Goal: Navigation & Orientation: Find specific page/section

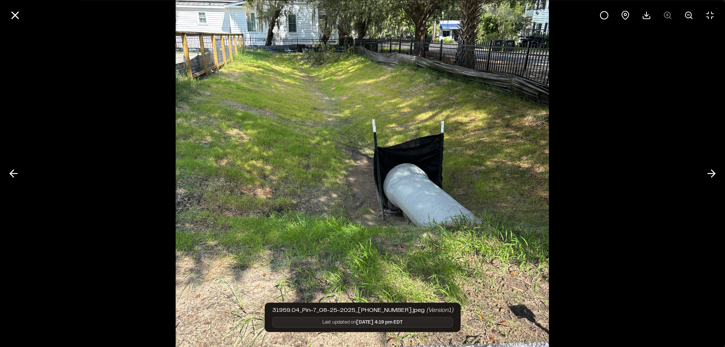
scroll to position [75, 0]
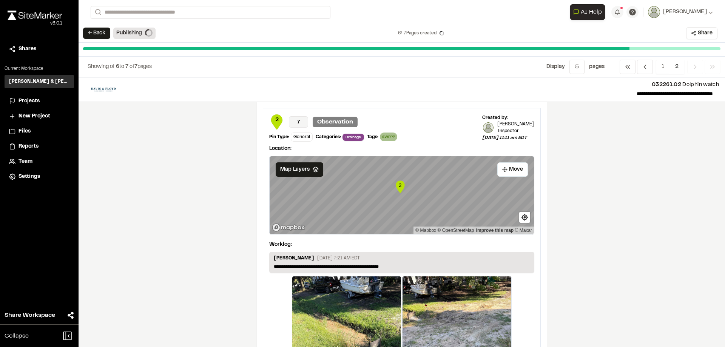
click at [30, 147] on span "Reports" at bounding box center [28, 146] width 20 height 8
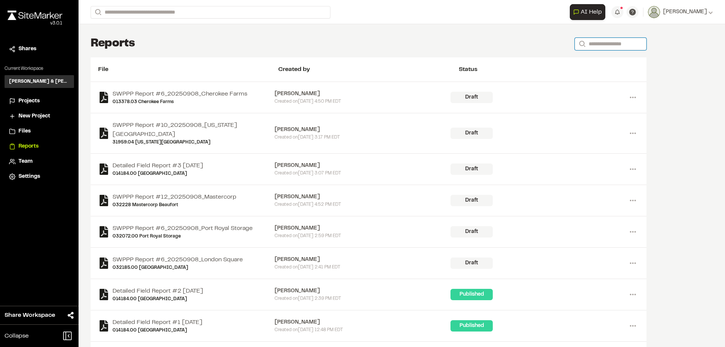
click at [583, 41] on input "Search" at bounding box center [610, 44] width 72 height 12
type input "***"
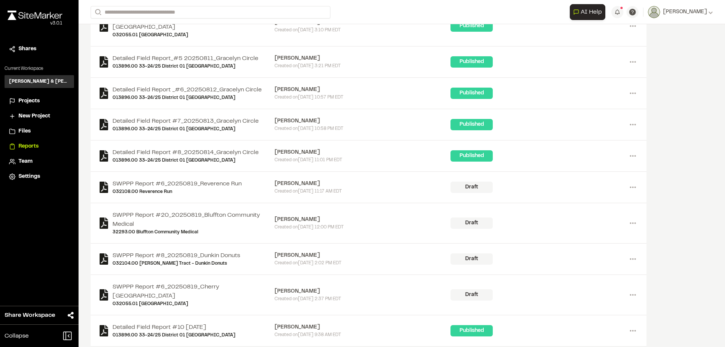
scroll to position [2030, 0]
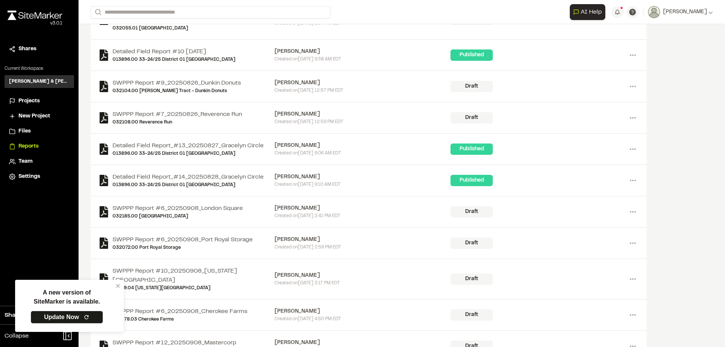
click at [27, 103] on span "Projects" at bounding box center [28, 101] width 21 height 8
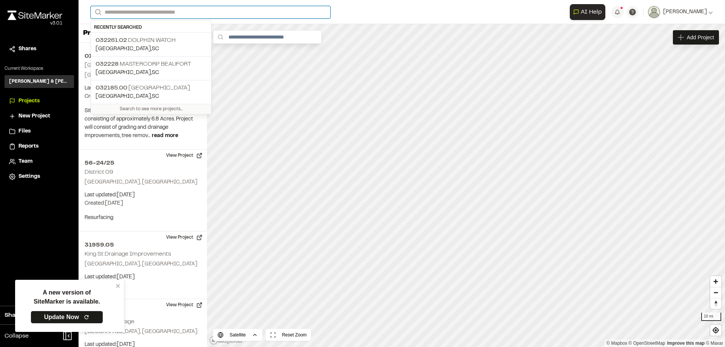
click at [163, 12] on input "Search" at bounding box center [211, 12] width 240 height 12
click at [184, 8] on input "Search" at bounding box center [211, 12] width 240 height 12
click at [169, 14] on input "Search" at bounding box center [211, 12] width 240 height 12
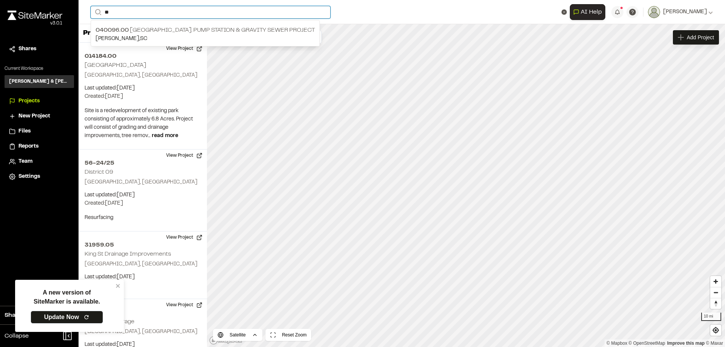
type input "*"
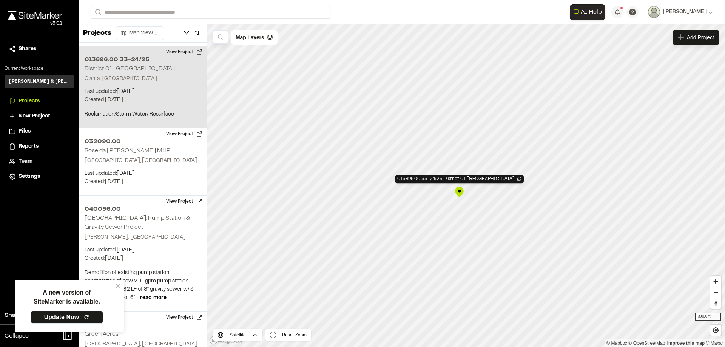
scroll to position [406, 0]
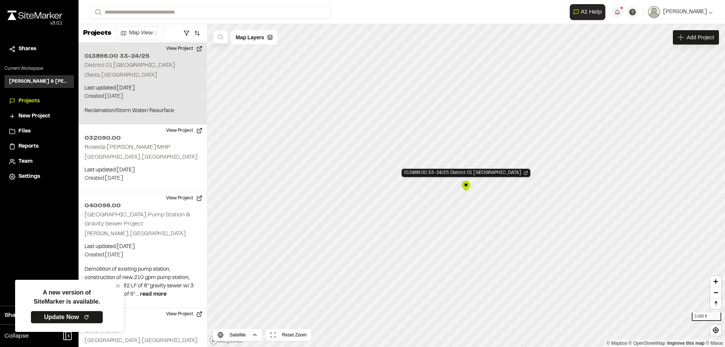
click at [29, 148] on span "Reports" at bounding box center [28, 146] width 20 height 8
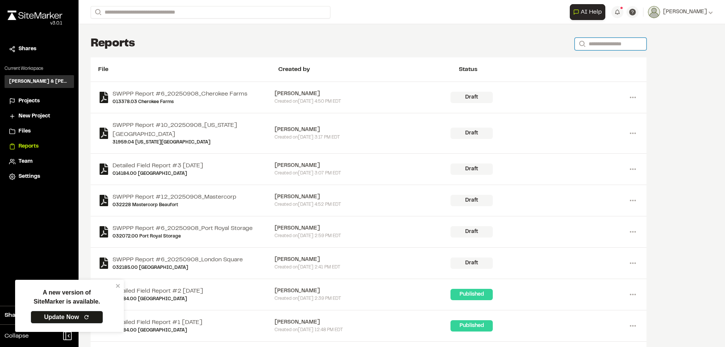
click at [587, 40] on input "Search" at bounding box center [610, 44] width 72 height 12
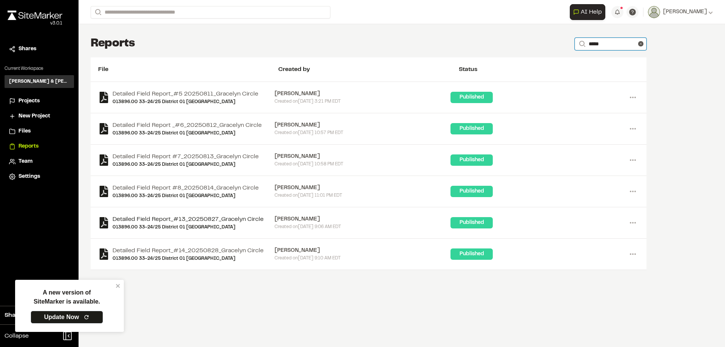
type input "*****"
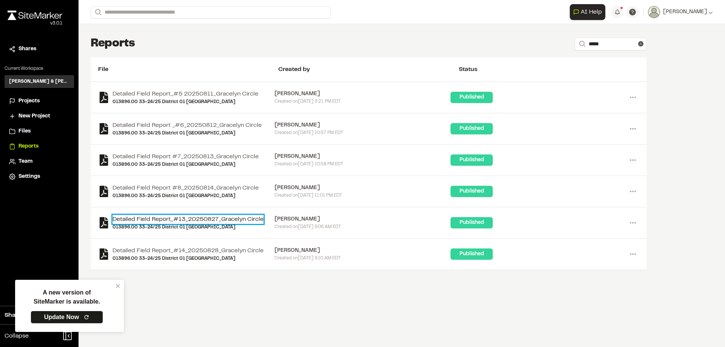
click at [208, 221] on link "Detailed Field Report_#13_20250827_Gracelyn Circle" at bounding box center [187, 219] width 151 height 9
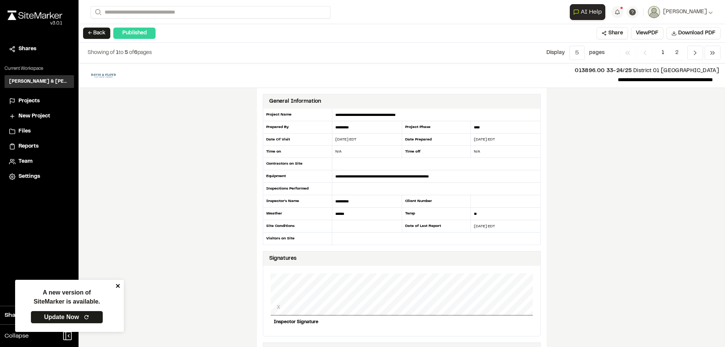
click at [116, 283] on icon "close" at bounding box center [117, 286] width 5 height 6
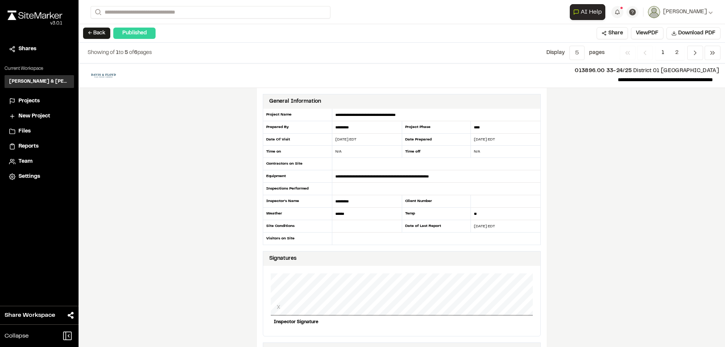
click at [28, 101] on span "Projects" at bounding box center [28, 101] width 21 height 8
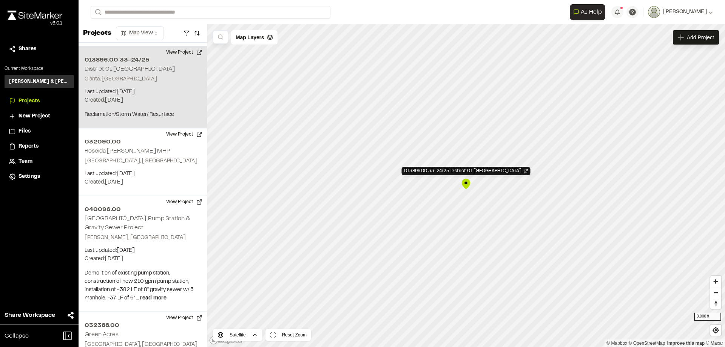
scroll to position [406, 0]
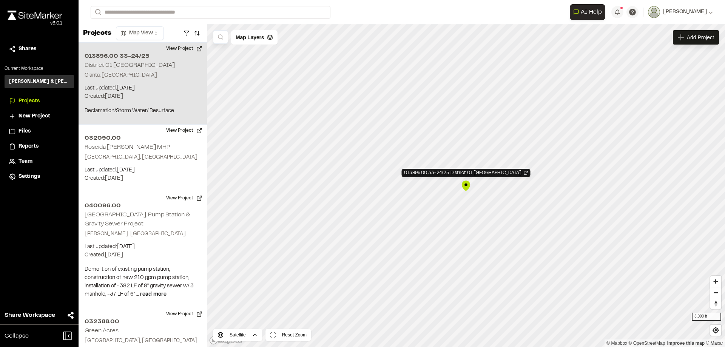
click at [466, 184] on div "013896.00 33-24/25 District 01 Lake City" at bounding box center [465, 185] width 11 height 11
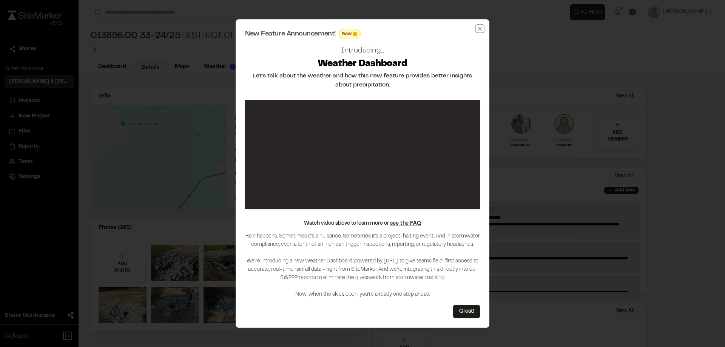
click at [480, 29] on icon "button" at bounding box center [479, 28] width 3 height 3
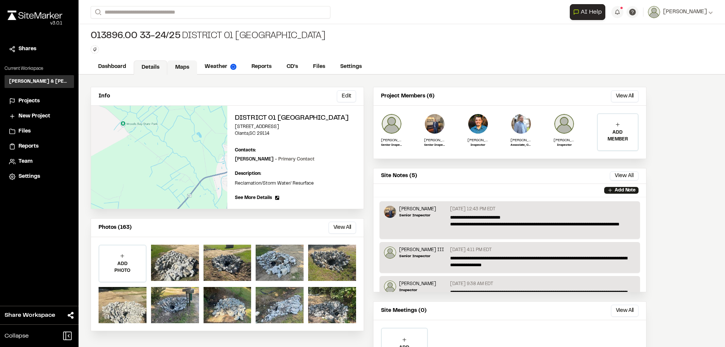
click at [185, 65] on link "Maps" at bounding box center [182, 67] width 30 height 14
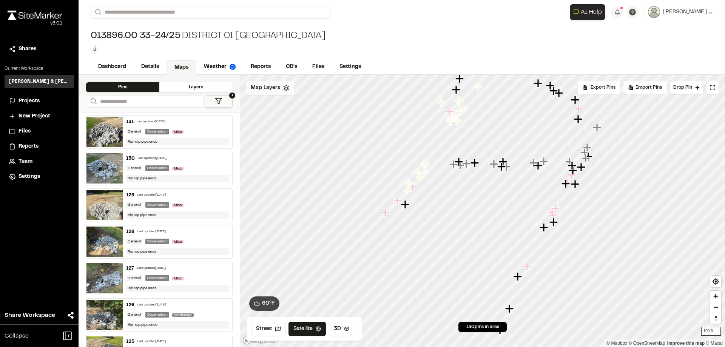
click at [288, 91] on div "Map Layers" at bounding box center [270, 88] width 48 height 14
click at [218, 97] on button "1" at bounding box center [219, 101] width 28 height 12
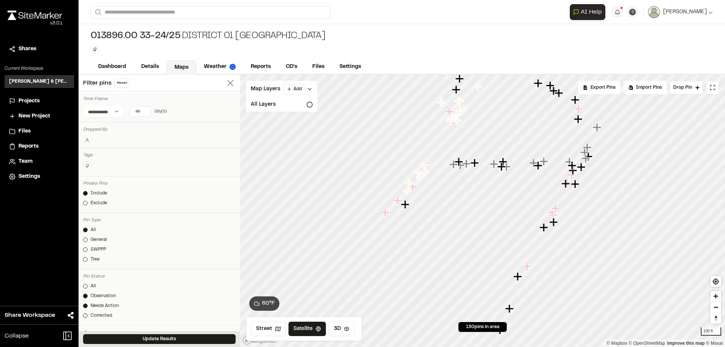
click at [228, 82] on line at bounding box center [230, 82] width 5 height 5
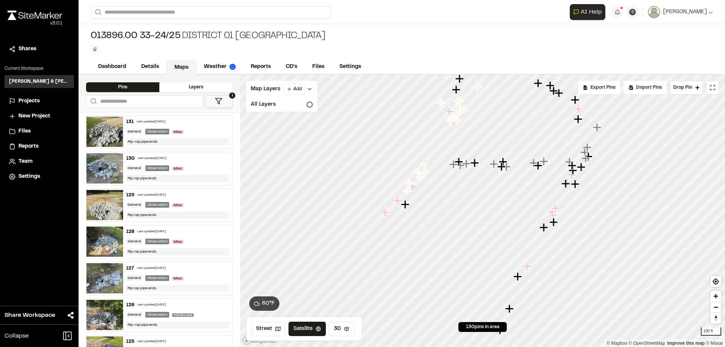
click at [218, 103] on polygon at bounding box center [218, 101] width 6 height 6
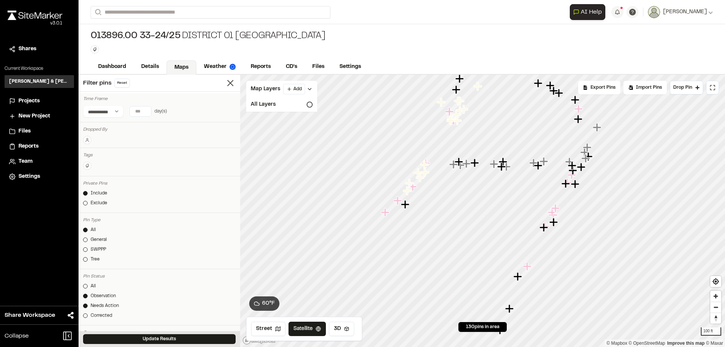
click at [89, 144] on button at bounding box center [87, 140] width 8 height 8
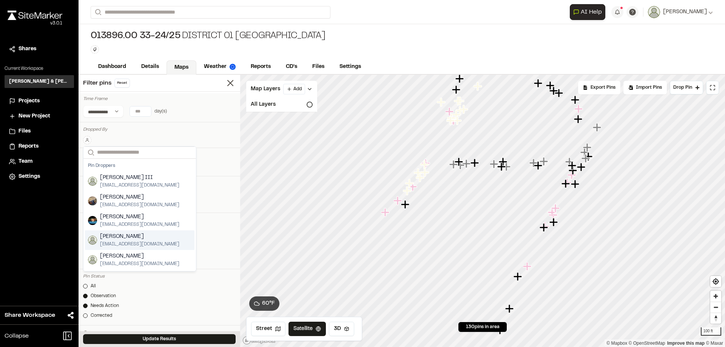
click at [117, 238] on span "Jeb Crews" at bounding box center [139, 236] width 79 height 8
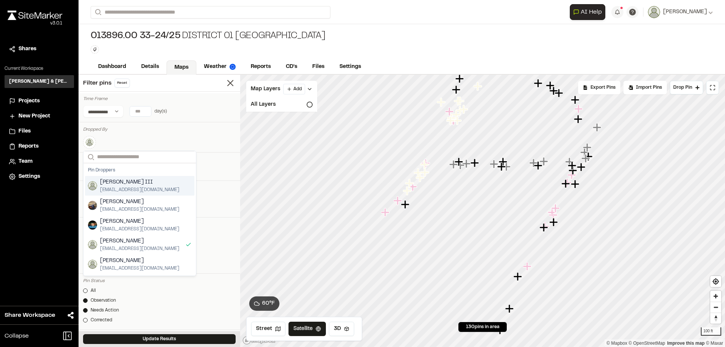
click at [129, 131] on div "Dropped By" at bounding box center [159, 129] width 152 height 7
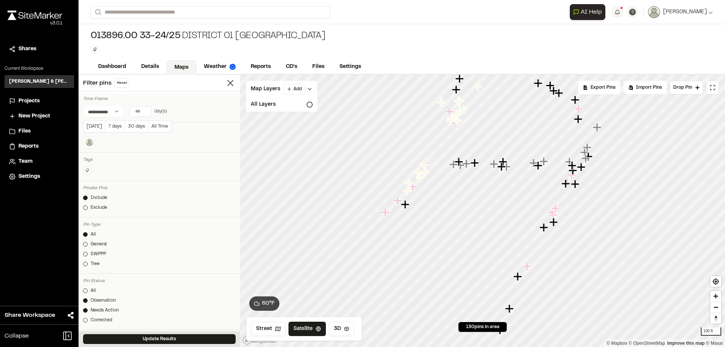
click at [142, 112] on input "number" at bounding box center [140, 111] width 21 height 10
click at [116, 127] on button "7 days" at bounding box center [115, 126] width 20 height 12
type input "*"
click at [159, 337] on button "Update Results" at bounding box center [159, 339] width 152 height 10
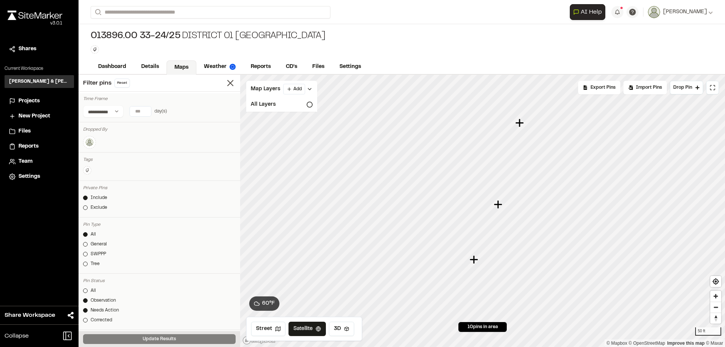
click at [475, 259] on icon "Map marker" at bounding box center [473, 259] width 8 height 8
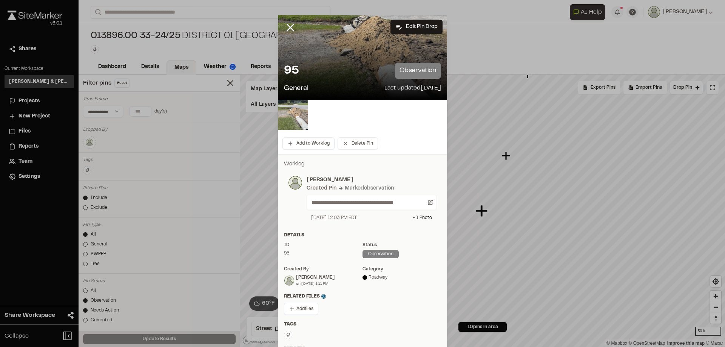
click at [295, 113] on img at bounding box center [293, 115] width 30 height 30
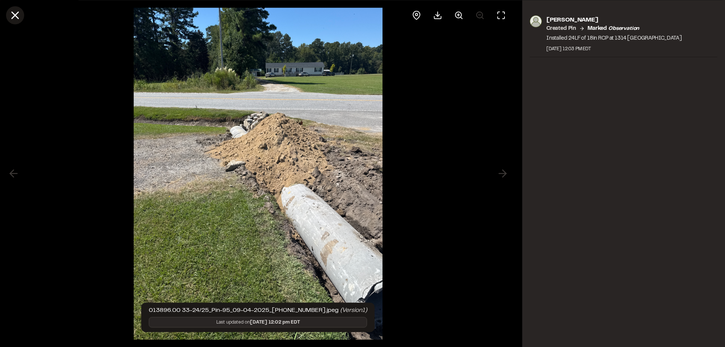
click at [20, 12] on icon at bounding box center [15, 15] width 13 height 13
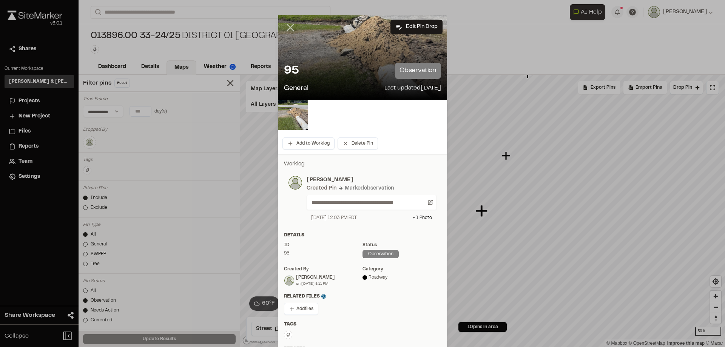
click at [289, 29] on line at bounding box center [290, 28] width 6 height 6
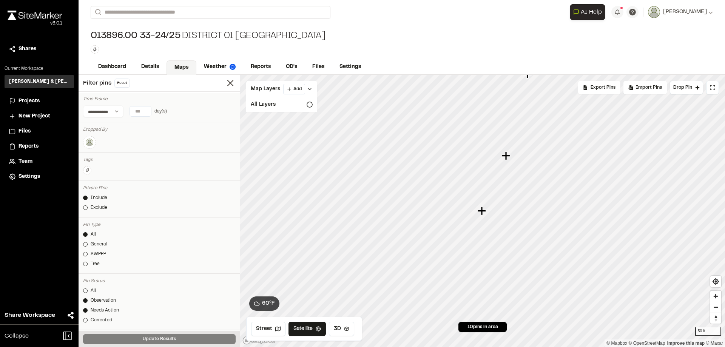
click at [508, 156] on icon "Map marker" at bounding box center [506, 155] width 8 height 8
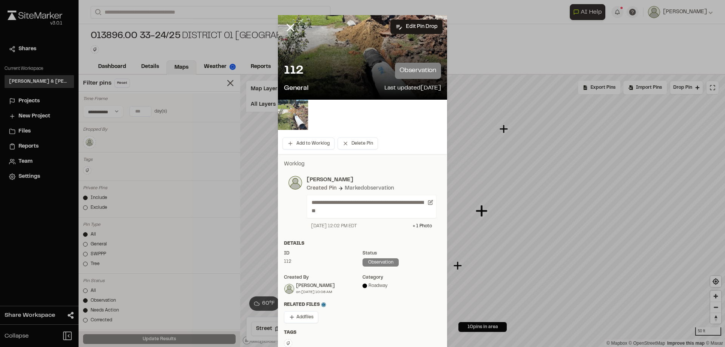
click at [286, 111] on img at bounding box center [293, 115] width 30 height 30
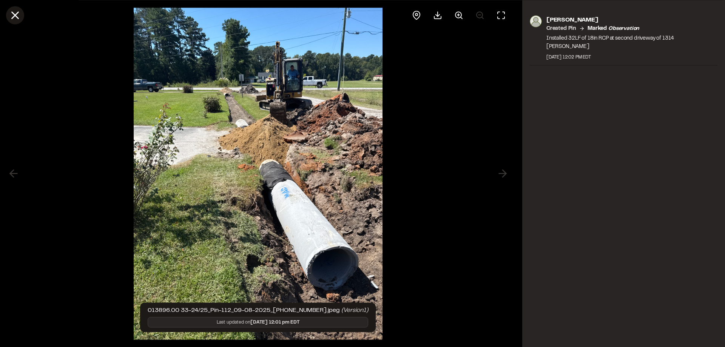
click at [19, 12] on icon at bounding box center [15, 15] width 13 height 13
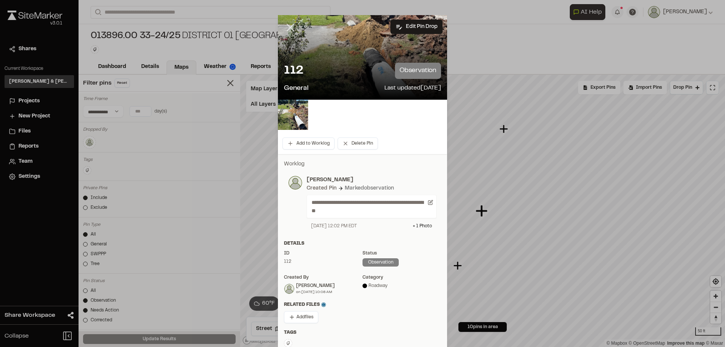
click at [286, 25] on icon at bounding box center [290, 27] width 13 height 13
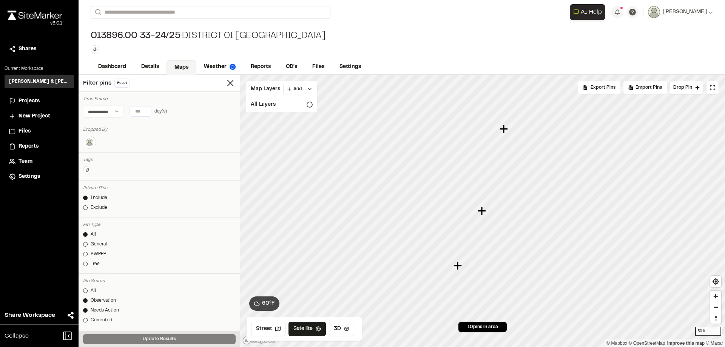
click at [503, 131] on icon "Map marker" at bounding box center [503, 129] width 8 height 8
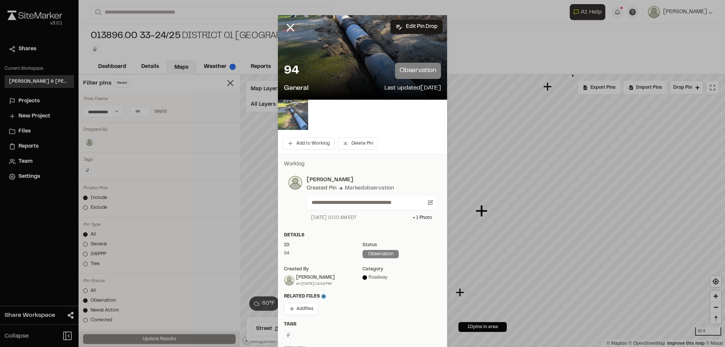
click at [294, 110] on img at bounding box center [293, 115] width 30 height 30
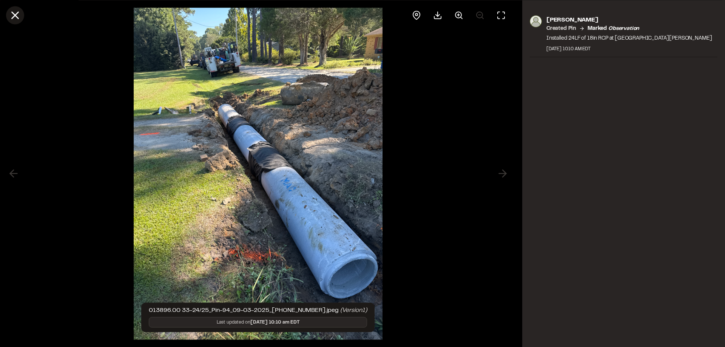
click at [11, 17] on icon at bounding box center [15, 15] width 13 height 13
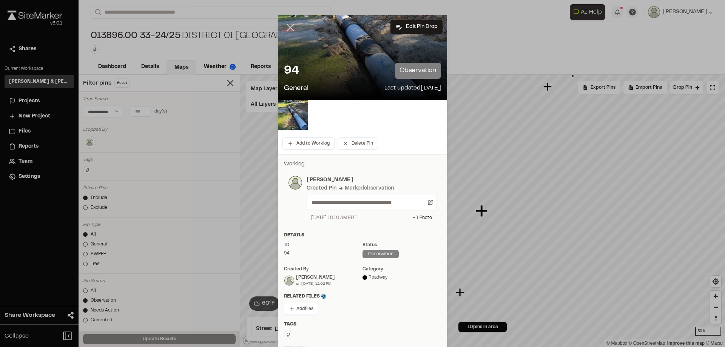
click at [287, 26] on icon at bounding box center [290, 27] width 13 height 13
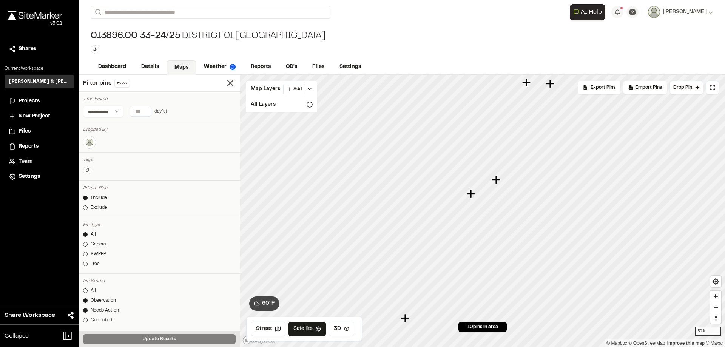
click at [470, 195] on icon "Map marker" at bounding box center [470, 193] width 8 height 8
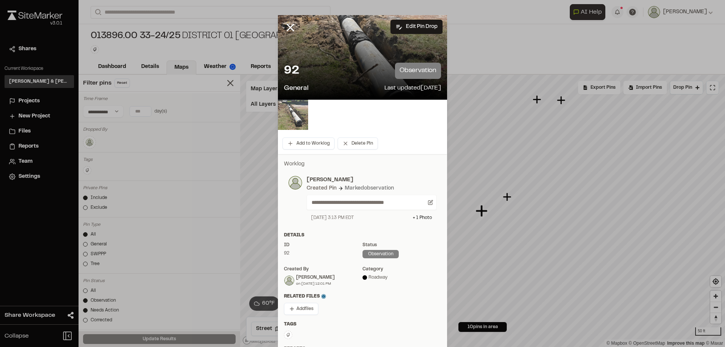
click at [291, 113] on img at bounding box center [293, 115] width 30 height 30
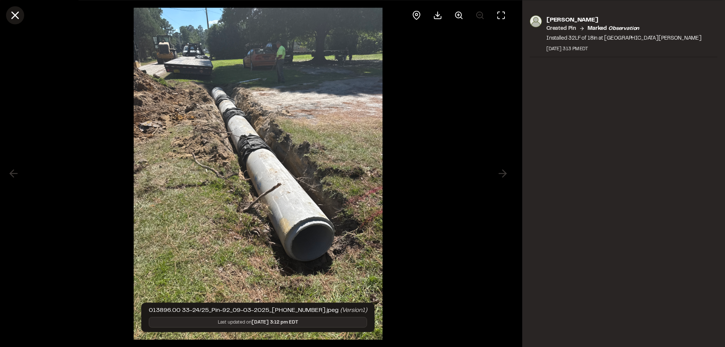
click at [14, 17] on line at bounding box center [15, 15] width 6 height 6
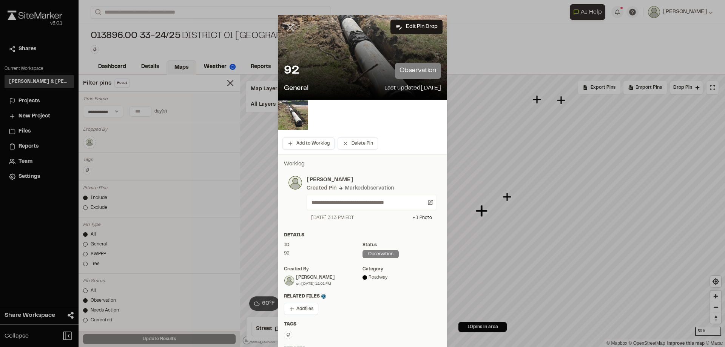
click at [291, 26] on icon at bounding box center [290, 27] width 13 height 13
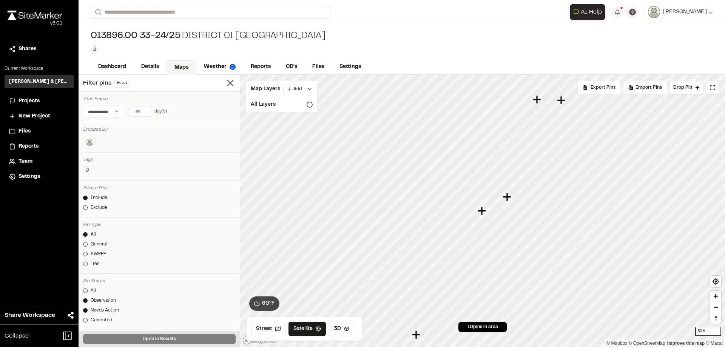
click at [509, 200] on icon "Map marker" at bounding box center [508, 197] width 10 height 10
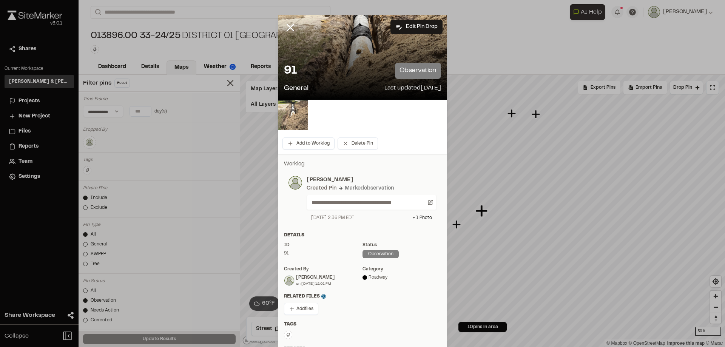
click at [287, 111] on img at bounding box center [293, 115] width 30 height 30
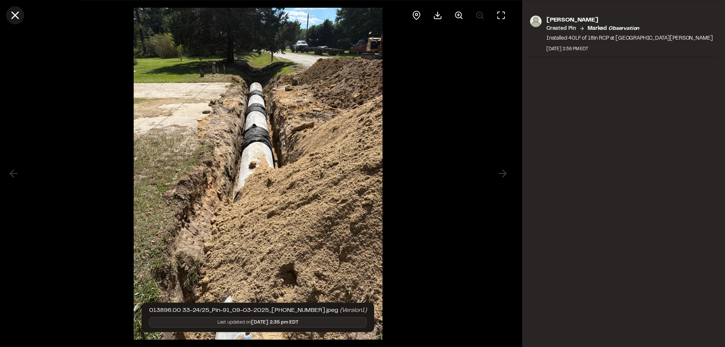
click at [17, 18] on icon at bounding box center [15, 15] width 13 height 13
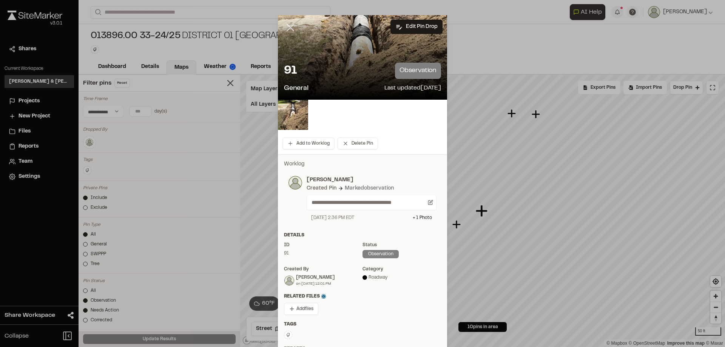
click at [289, 29] on line at bounding box center [290, 28] width 6 height 6
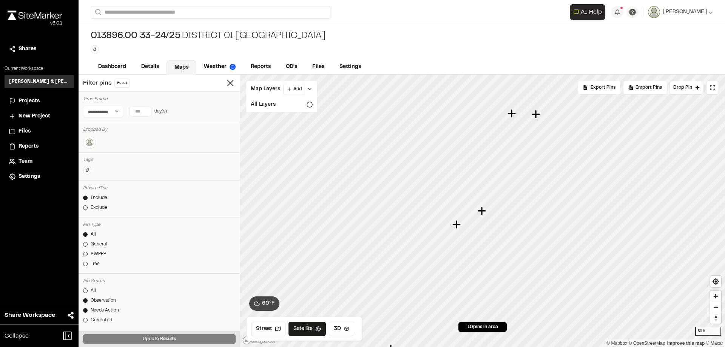
click at [511, 117] on icon "Map marker" at bounding box center [511, 113] width 8 height 8
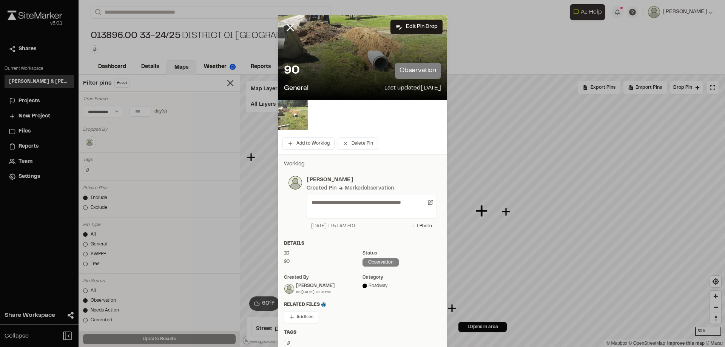
click at [283, 113] on img at bounding box center [293, 115] width 30 height 30
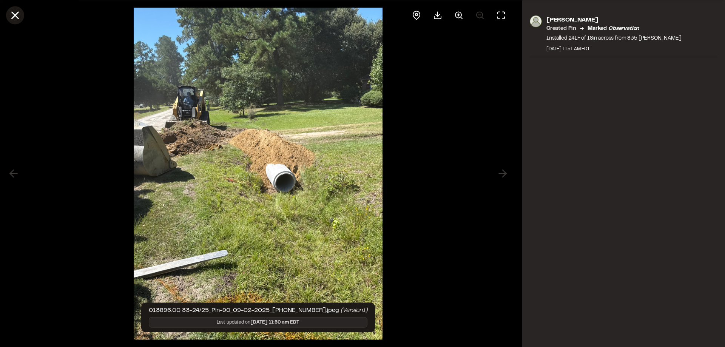
click at [20, 18] on icon at bounding box center [15, 15] width 13 height 13
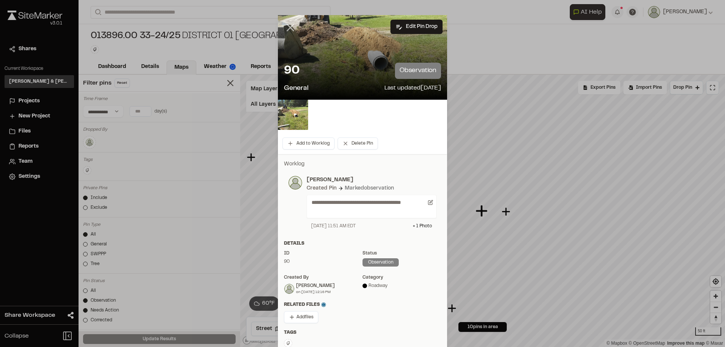
click at [294, 29] on icon at bounding box center [290, 27] width 13 height 13
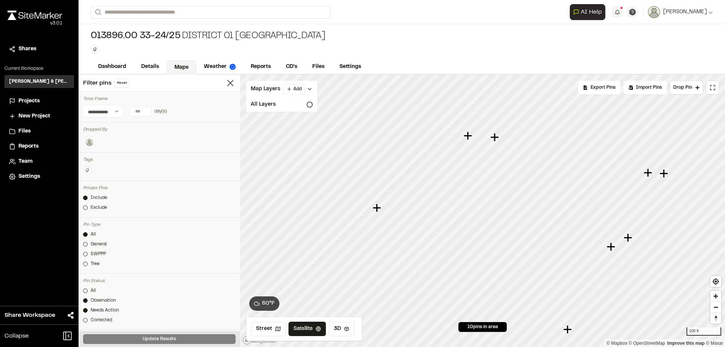
click at [494, 141] on icon "Map marker" at bounding box center [494, 137] width 8 height 8
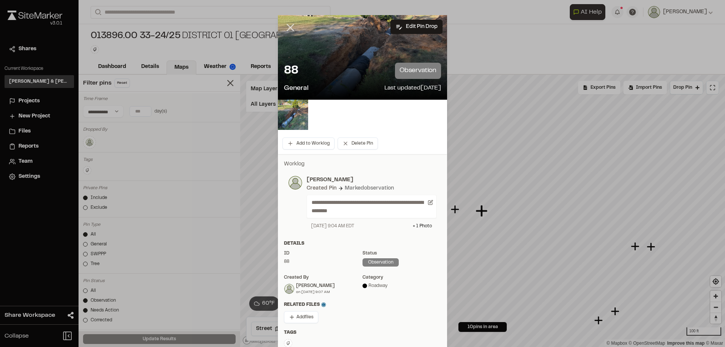
click at [290, 28] on icon at bounding box center [290, 27] width 13 height 13
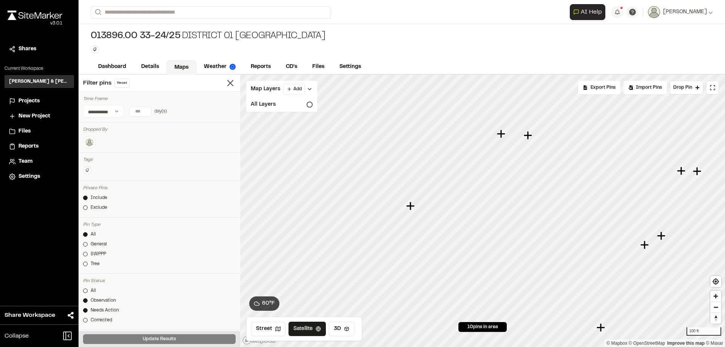
click at [411, 208] on icon "Map marker" at bounding box center [410, 206] width 8 height 8
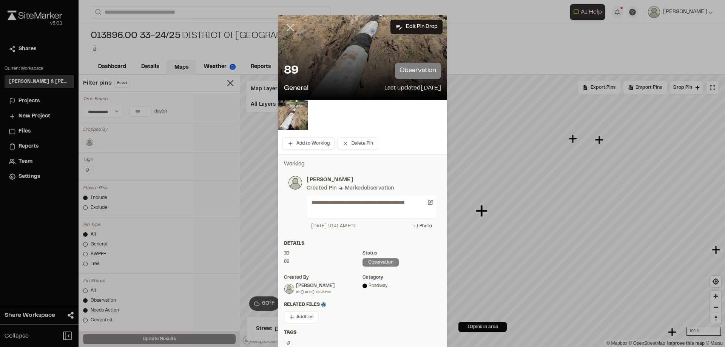
click at [287, 27] on line at bounding box center [290, 28] width 6 height 6
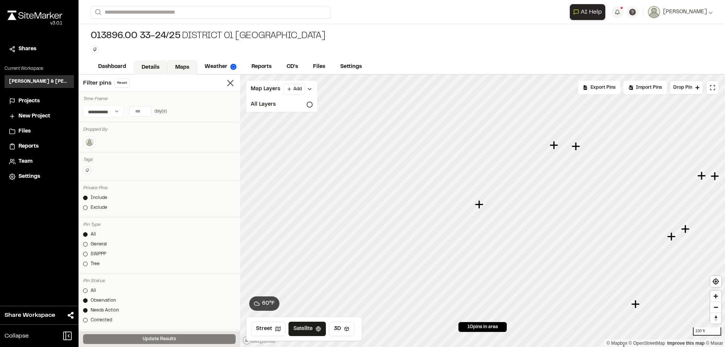
click at [152, 68] on link "Details" at bounding box center [151, 67] width 34 height 14
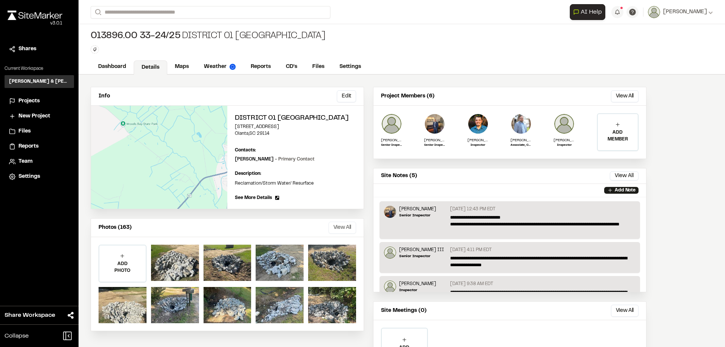
click at [331, 226] on button "View All" at bounding box center [342, 228] width 28 height 12
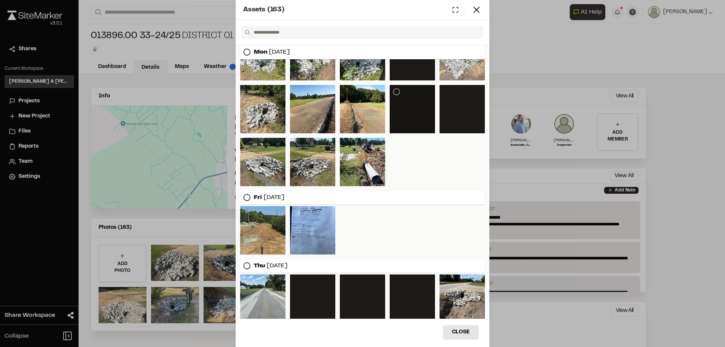
scroll to position [264, 0]
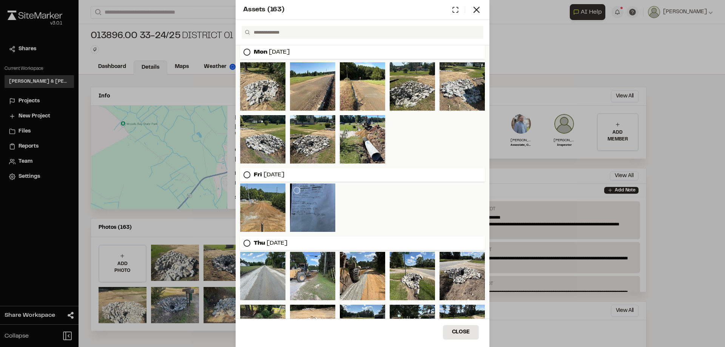
click at [322, 205] on div at bounding box center [312, 207] width 45 height 48
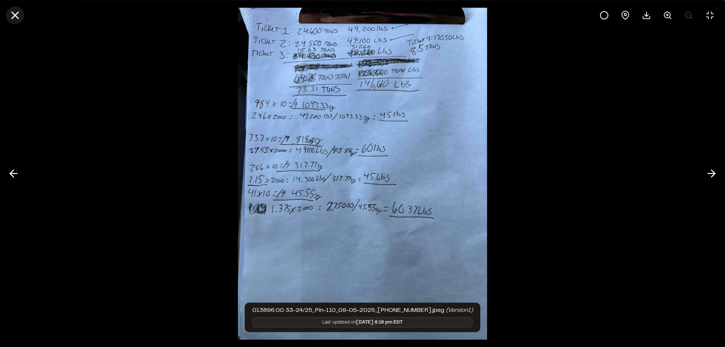
click at [17, 18] on line at bounding box center [15, 15] width 6 height 6
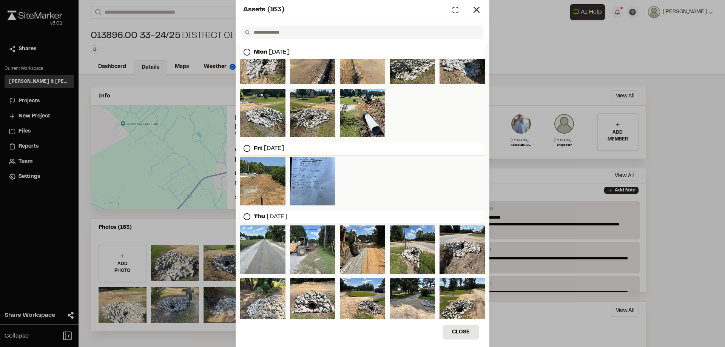
scroll to position [340, 0]
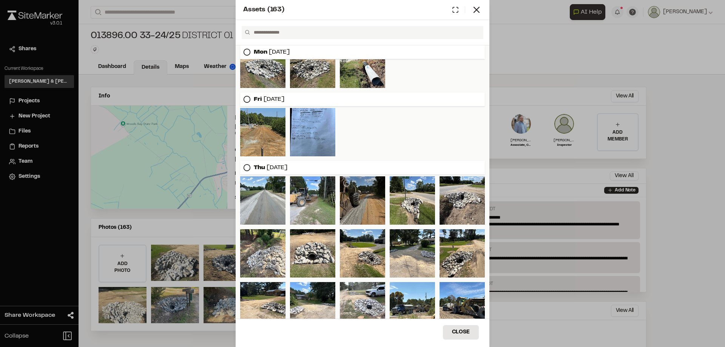
click at [359, 196] on div at bounding box center [362, 200] width 45 height 48
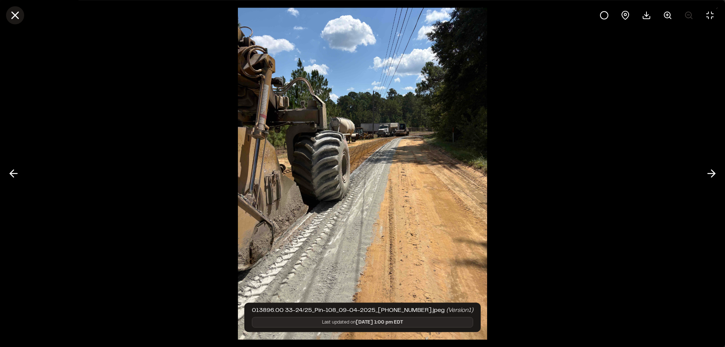
click at [11, 15] on icon at bounding box center [15, 15] width 13 height 13
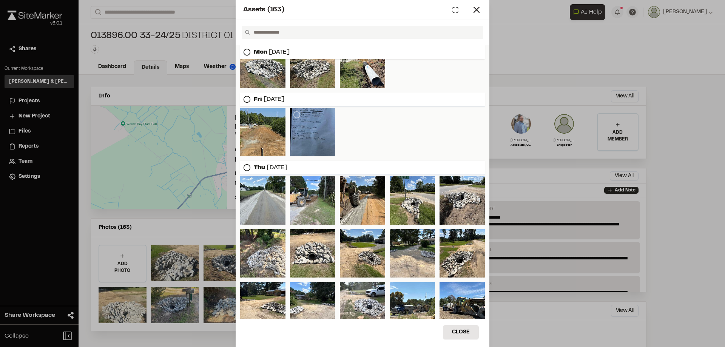
click at [305, 118] on div at bounding box center [312, 132] width 45 height 48
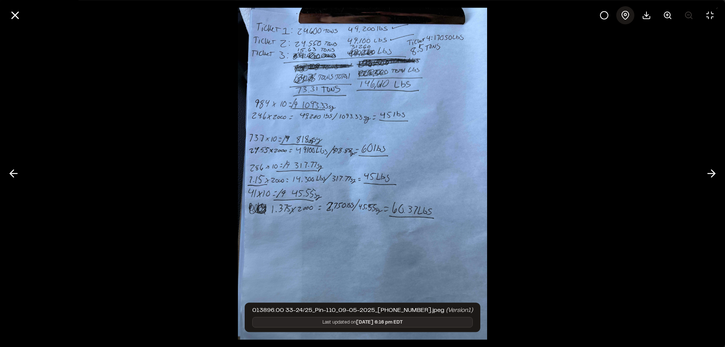
click at [623, 17] on icon at bounding box center [624, 15] width 9 height 9
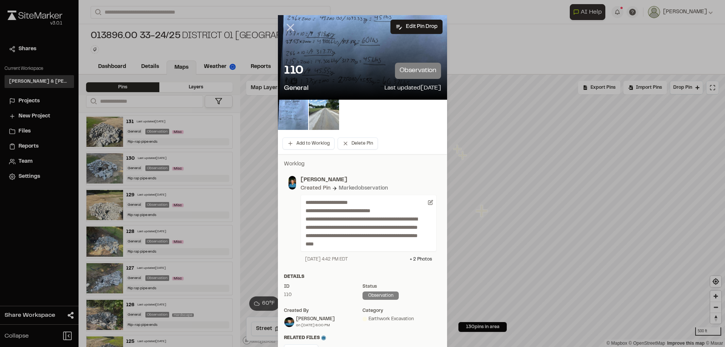
click at [290, 29] on icon at bounding box center [290, 27] width 13 height 13
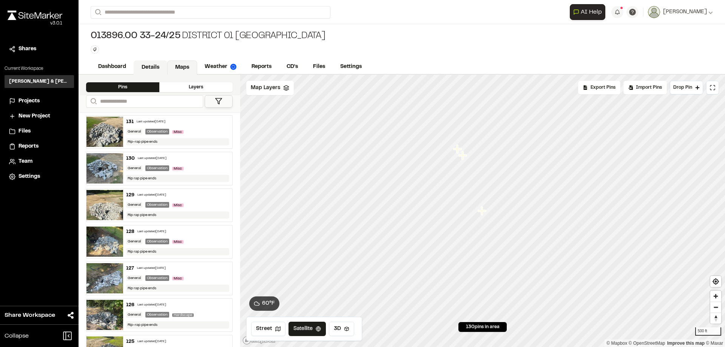
click at [156, 64] on link "Details" at bounding box center [151, 67] width 34 height 14
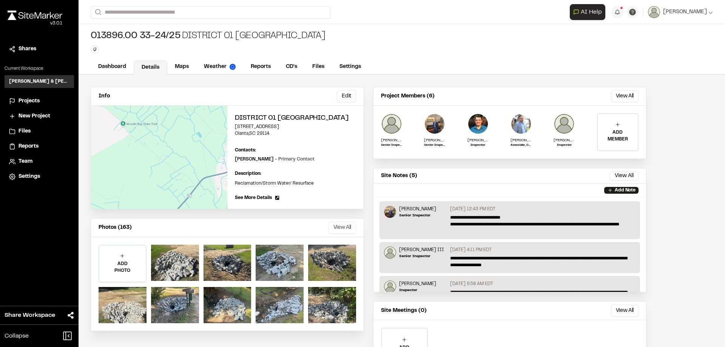
click at [349, 224] on button "View All" at bounding box center [342, 228] width 28 height 12
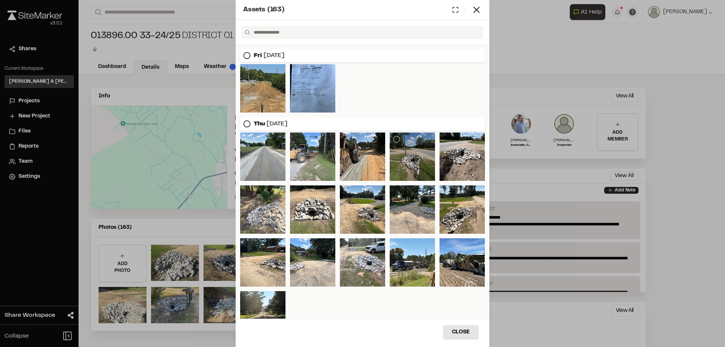
scroll to position [384, 0]
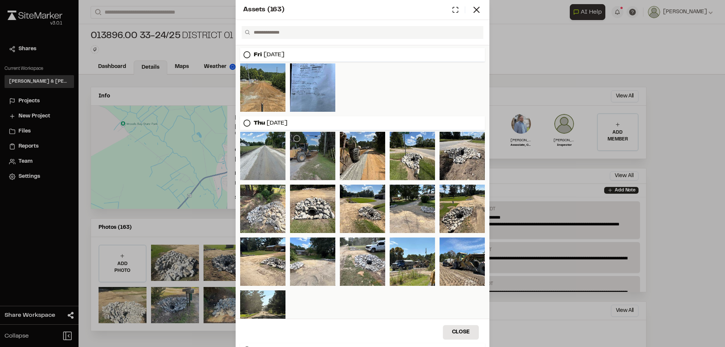
click at [312, 162] on div at bounding box center [312, 156] width 45 height 48
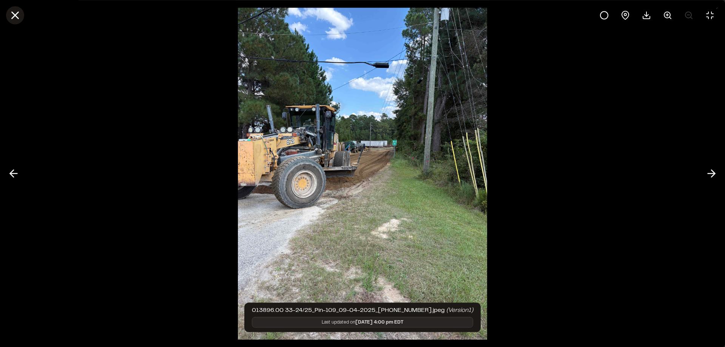
click at [20, 16] on icon at bounding box center [15, 15] width 13 height 13
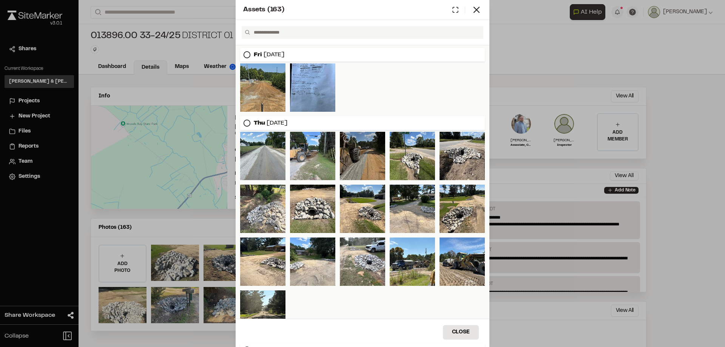
click at [355, 154] on div at bounding box center [362, 156] width 45 height 48
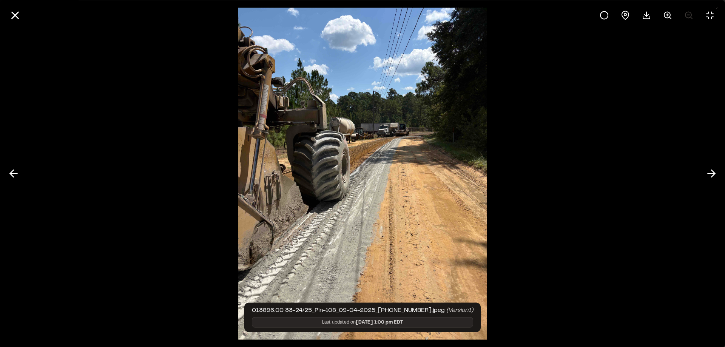
click at [15, 16] on line at bounding box center [15, 15] width 6 height 6
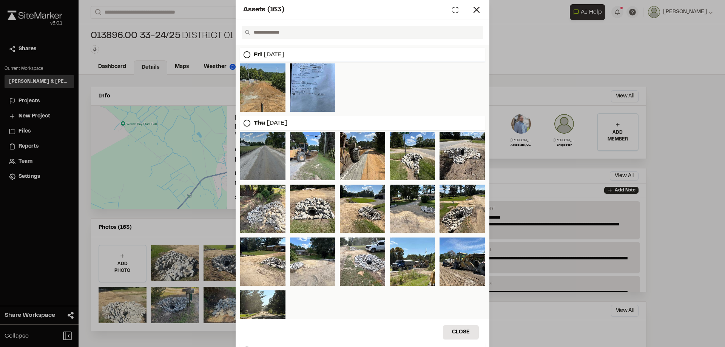
click at [274, 151] on div at bounding box center [262, 156] width 45 height 48
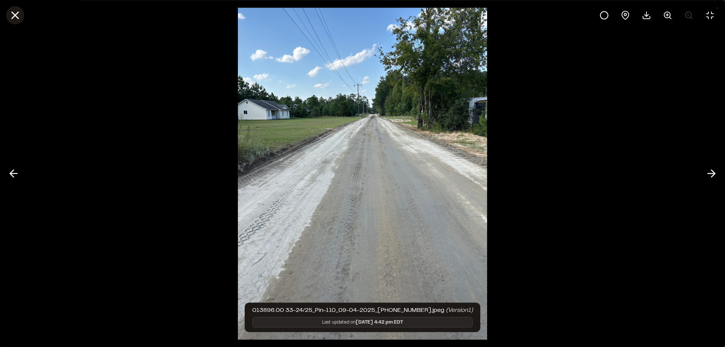
click at [22, 17] on button at bounding box center [15, 15] width 18 height 18
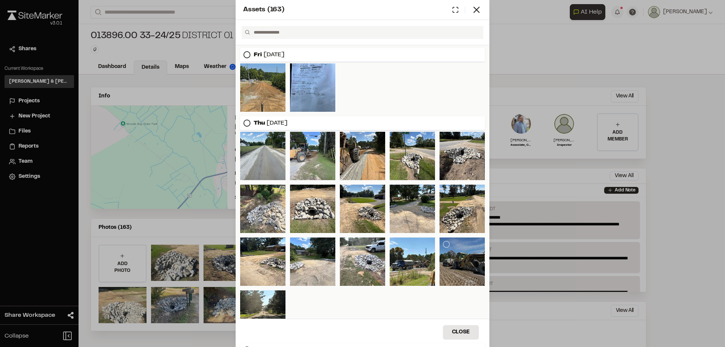
click at [459, 254] on div at bounding box center [461, 261] width 45 height 48
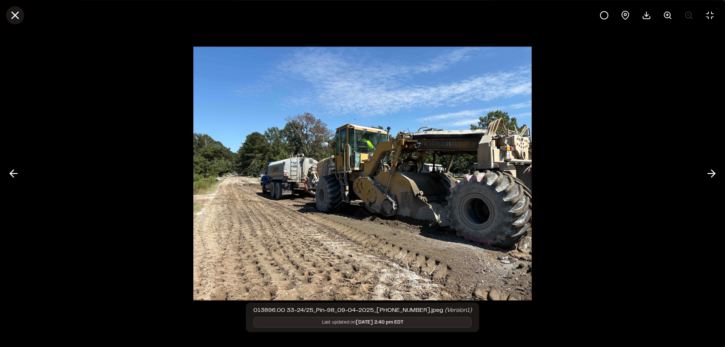
click at [15, 16] on line at bounding box center [15, 15] width 6 height 6
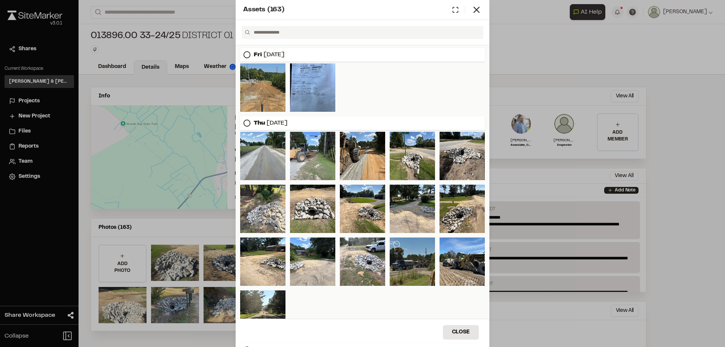
click at [414, 267] on div at bounding box center [411, 261] width 45 height 48
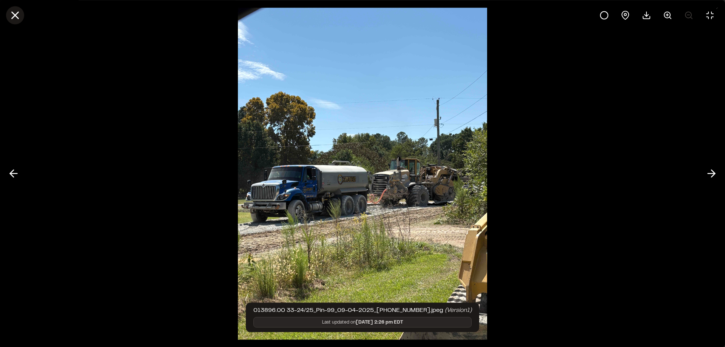
click at [19, 17] on icon at bounding box center [15, 15] width 13 height 13
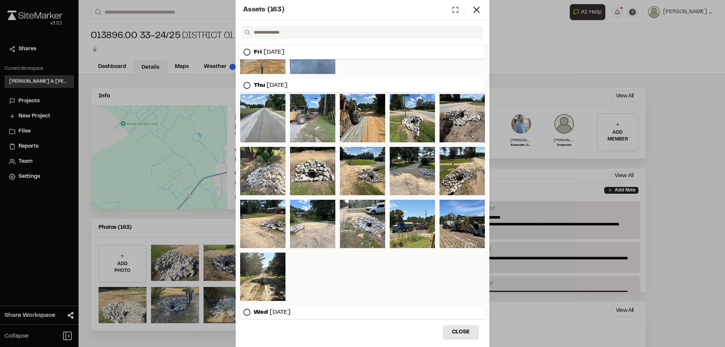
scroll to position [460, 0]
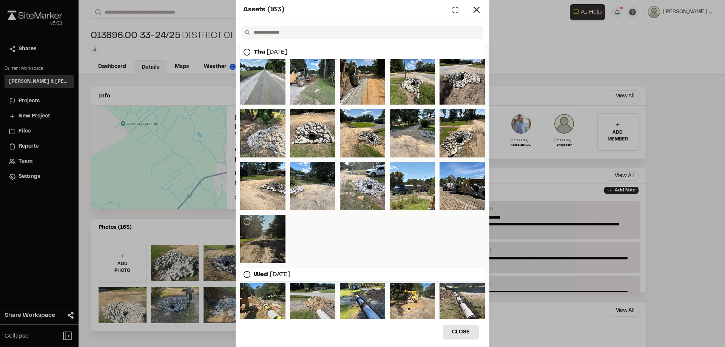
click at [254, 245] on div at bounding box center [262, 239] width 45 height 48
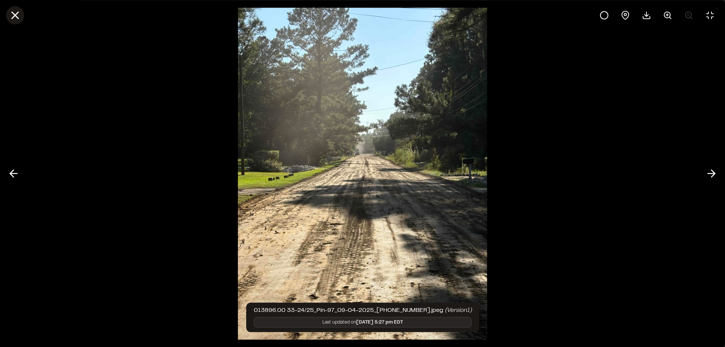
click at [15, 11] on icon at bounding box center [15, 15] width 13 height 13
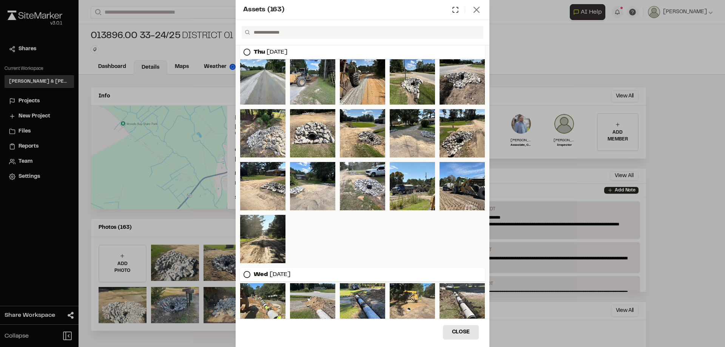
click at [479, 9] on icon at bounding box center [476, 10] width 11 height 11
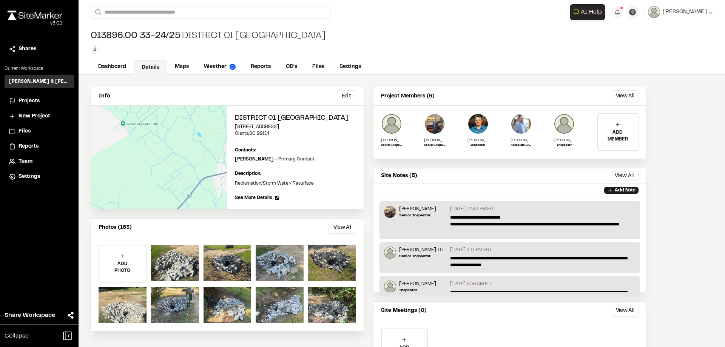
click at [27, 98] on span "Projects" at bounding box center [28, 101] width 21 height 8
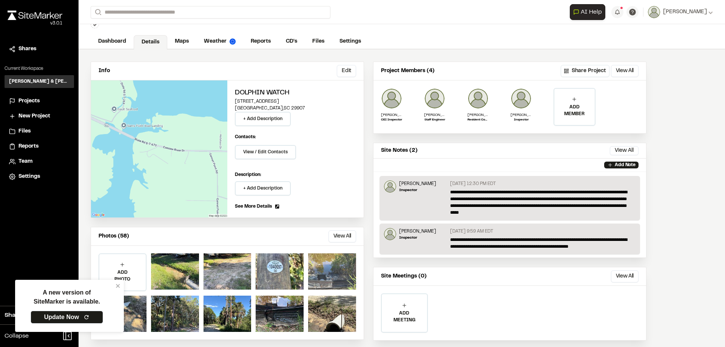
scroll to position [38, 0]
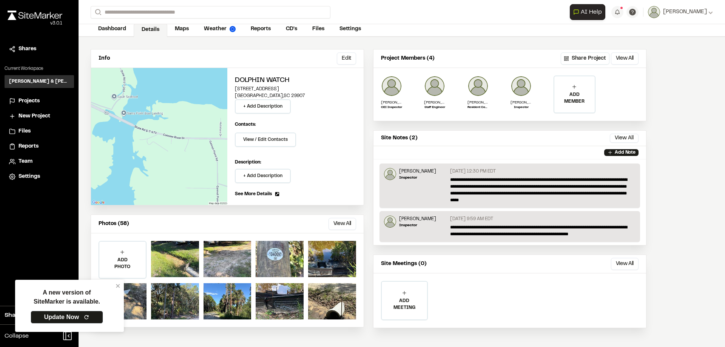
click at [27, 100] on span "Projects" at bounding box center [28, 101] width 21 height 8
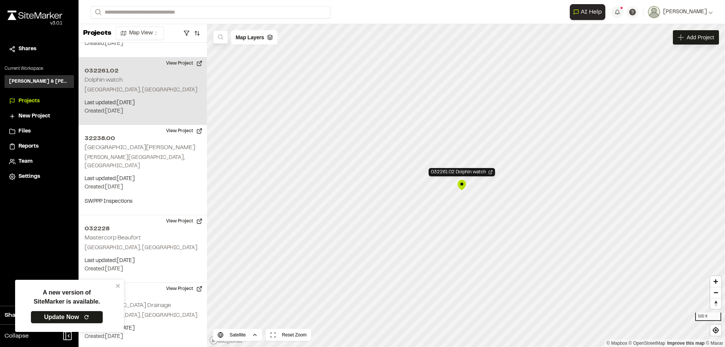
scroll to position [1375, 0]
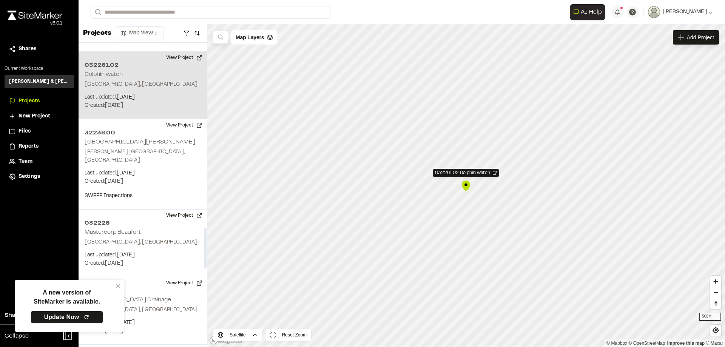
click at [132, 69] on div "032261.02 Dolphin watch Beaufort, [GEOGRAPHIC_DATA] Last updated: [DATE] Budget…" at bounding box center [142, 86] width 128 height 68
click at [468, 184] on div "032261.02 Dolphin watch" at bounding box center [465, 185] width 11 height 11
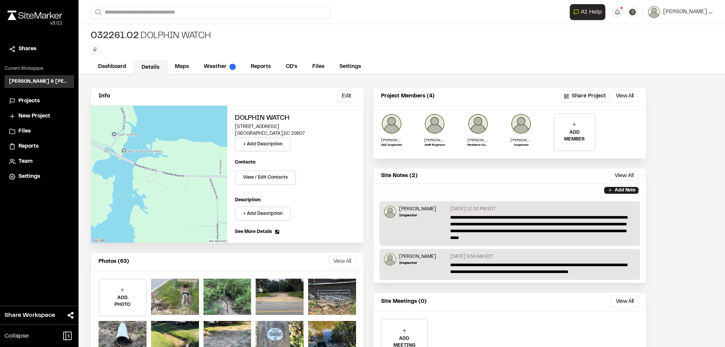
click at [352, 260] on button "View All" at bounding box center [342, 261] width 28 height 12
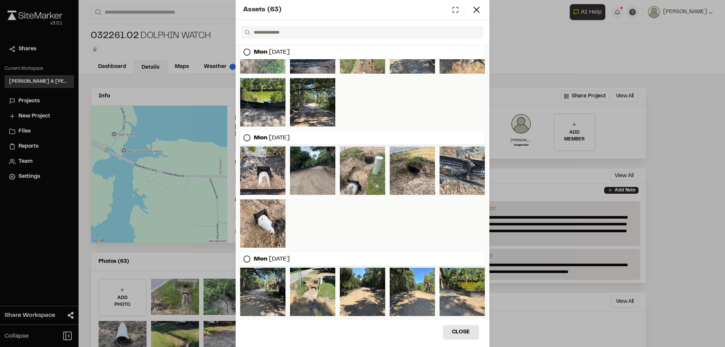
scroll to position [811, 0]
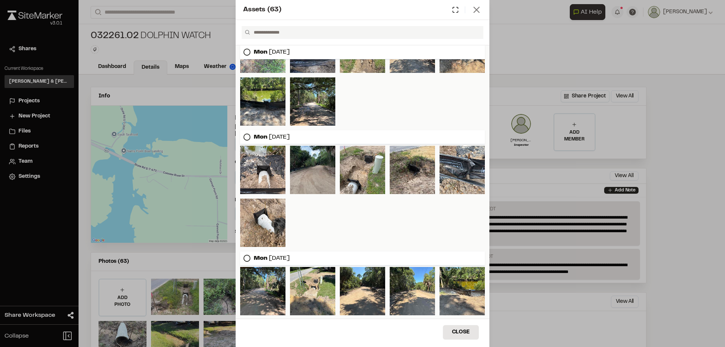
click at [479, 10] on icon at bounding box center [476, 10] width 11 height 11
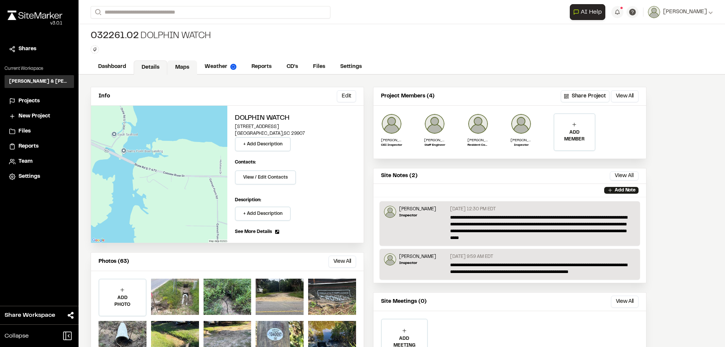
click at [180, 67] on link "Maps" at bounding box center [182, 67] width 30 height 14
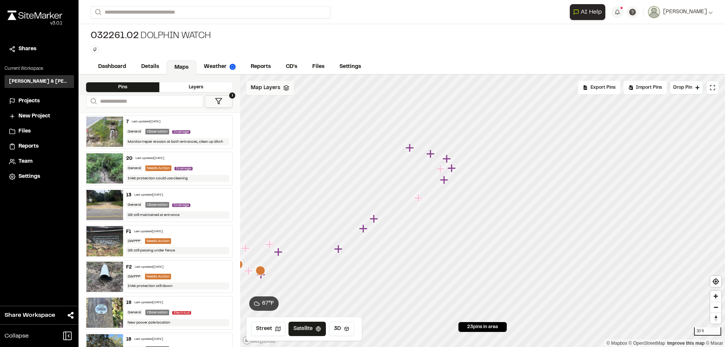
click at [285, 93] on div "Map Layers" at bounding box center [270, 88] width 48 height 14
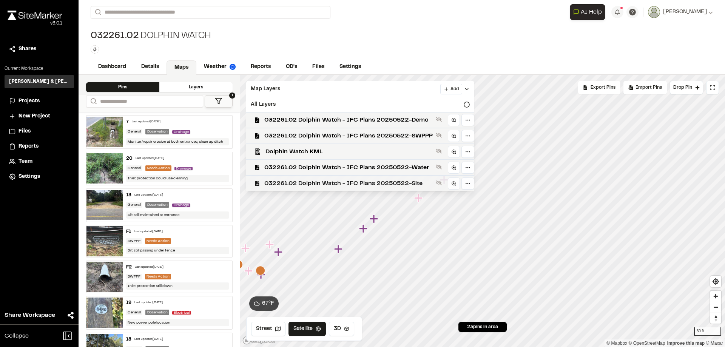
click at [375, 175] on div "032261.02 Dolphin Watch - IFC Plans 20250522-Site" at bounding box center [357, 183] width 234 height 16
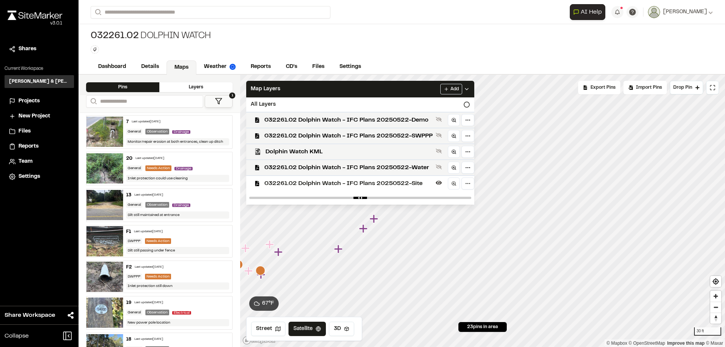
click at [462, 199] on div at bounding box center [360, 198] width 228 height 14
drag, startPoint x: 463, startPoint y: 198, endPoint x: 411, endPoint y: 195, distance: 52.6
type input "****"
click at [411, 197] on input "range" at bounding box center [360, 198] width 222 height 2
click at [396, 85] on div "Map Layers Add" at bounding box center [360, 89] width 228 height 17
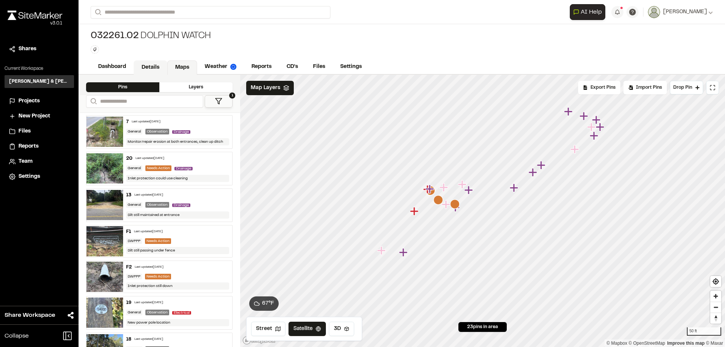
click at [146, 70] on link "Details" at bounding box center [151, 67] width 34 height 14
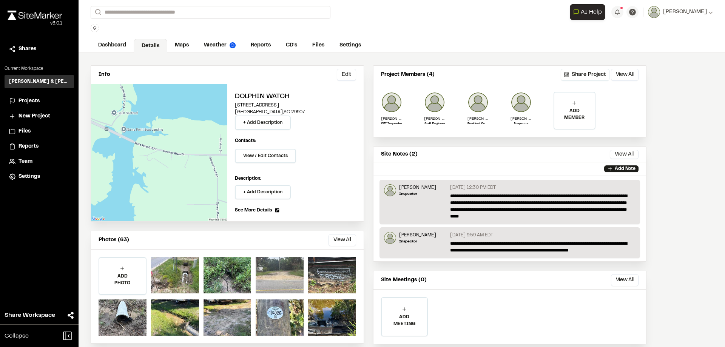
scroll to position [40, 0]
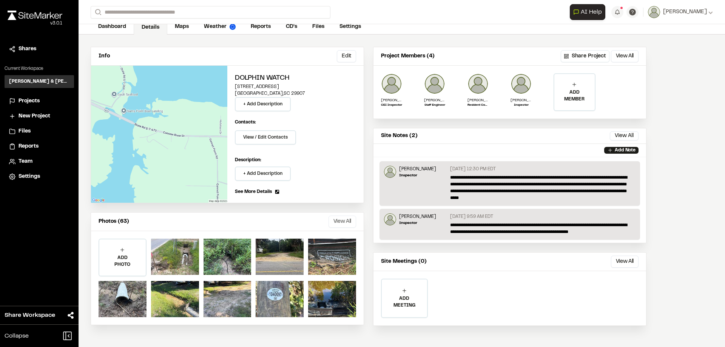
click at [340, 220] on button "View All" at bounding box center [342, 221] width 28 height 12
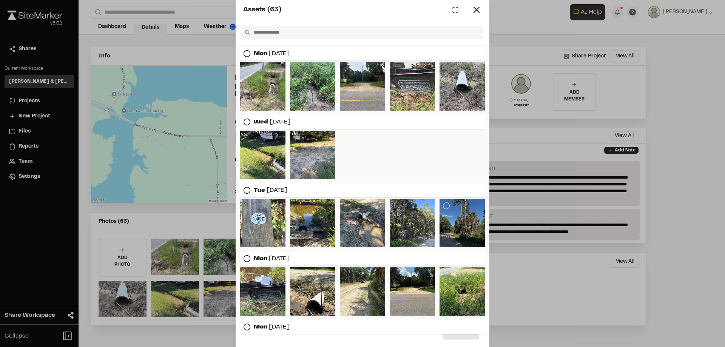
click at [456, 230] on div at bounding box center [461, 223] width 45 height 48
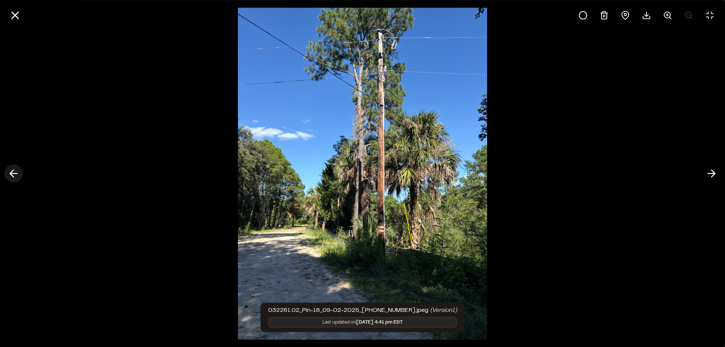
click at [16, 174] on icon at bounding box center [14, 173] width 12 height 13
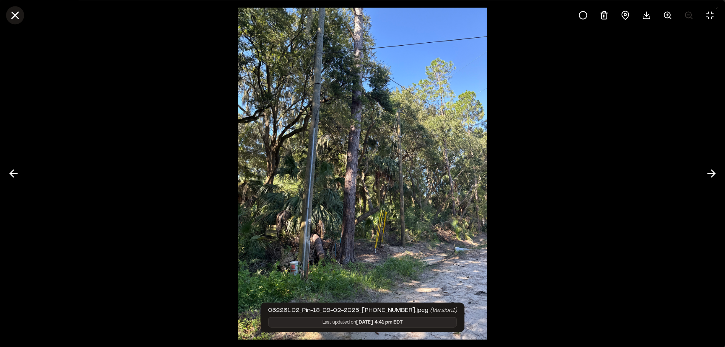
click at [17, 16] on line at bounding box center [15, 15] width 6 height 6
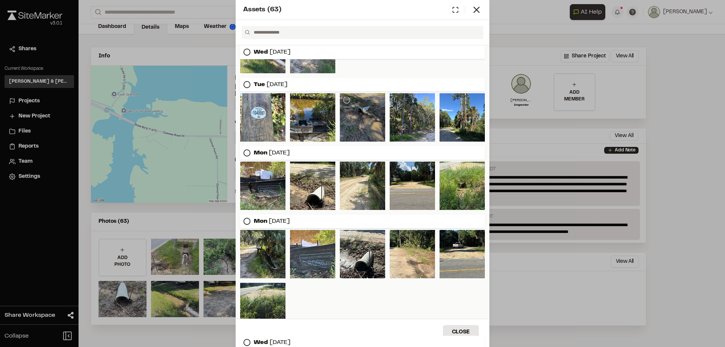
scroll to position [113, 0]
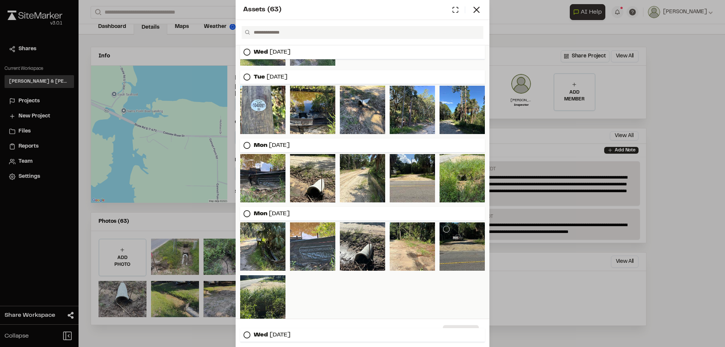
click at [460, 243] on div at bounding box center [461, 246] width 45 height 48
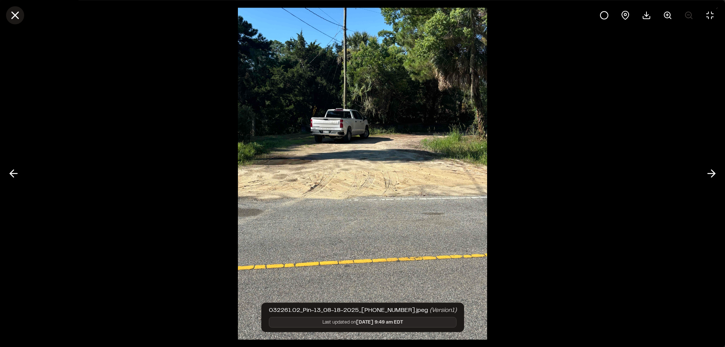
click at [16, 15] on line at bounding box center [15, 15] width 6 height 6
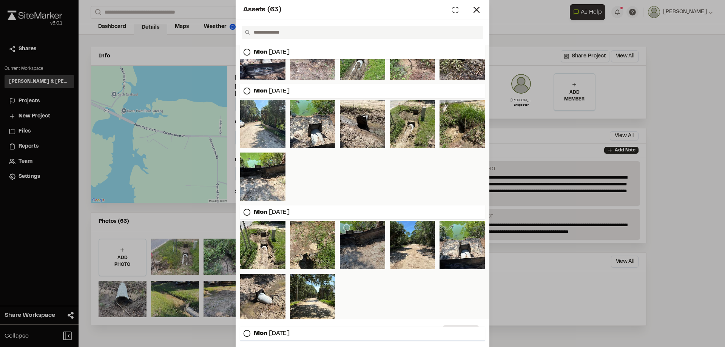
scroll to position [507, 0]
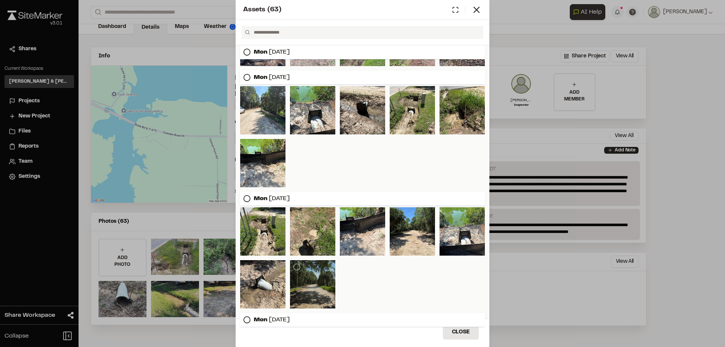
click at [314, 282] on div at bounding box center [312, 284] width 45 height 48
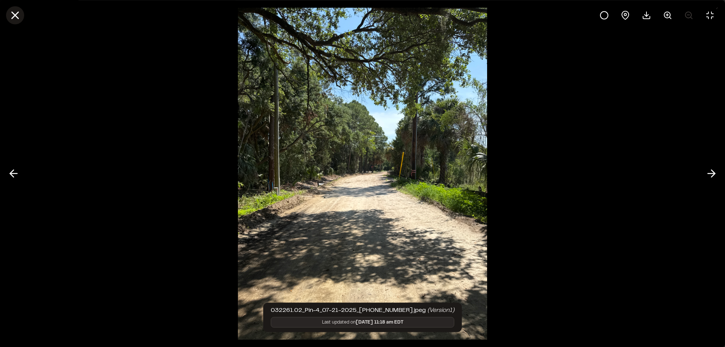
click at [13, 17] on line at bounding box center [15, 15] width 6 height 6
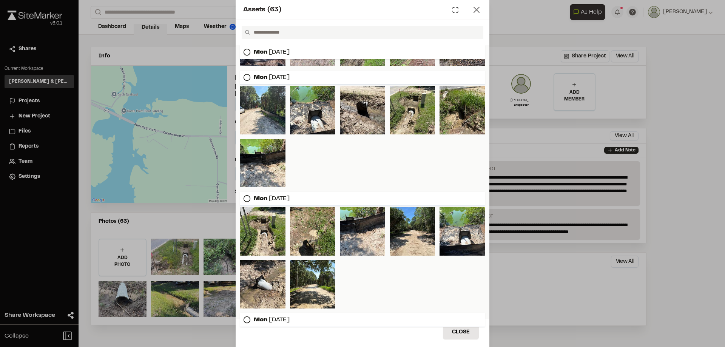
click at [478, 10] on icon at bounding box center [476, 10] width 11 height 11
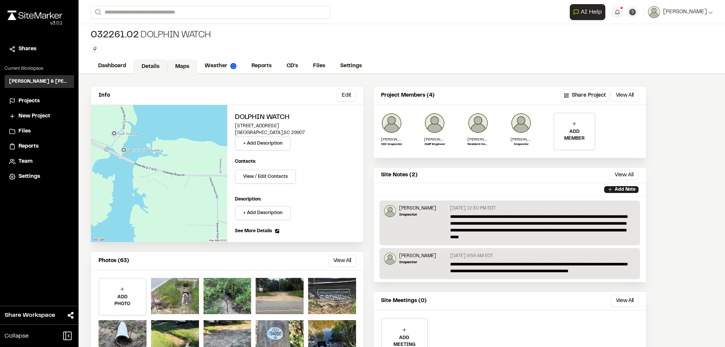
scroll to position [0, 0]
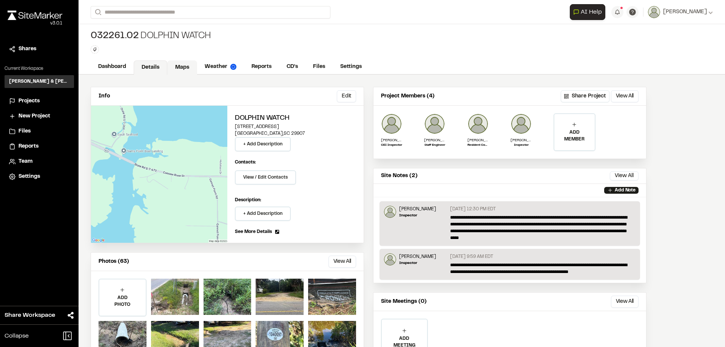
click at [178, 70] on link "Maps" at bounding box center [182, 67] width 30 height 14
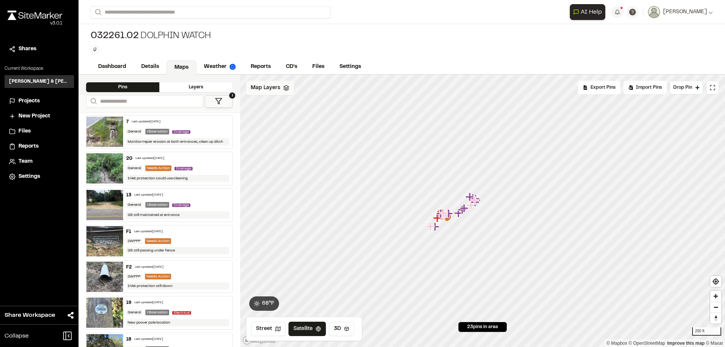
click at [269, 90] on span "Map Layers" at bounding box center [265, 88] width 29 height 8
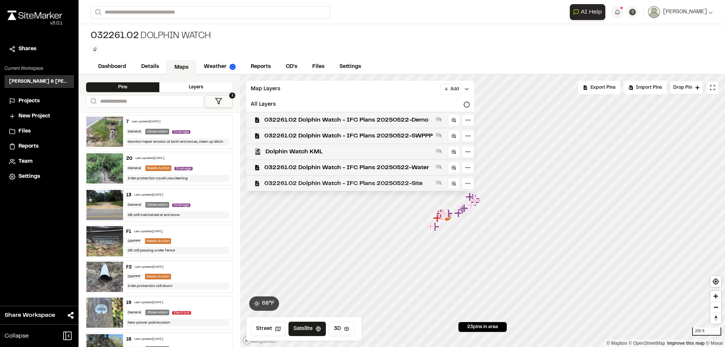
click at [372, 185] on span "032261.02 Dolphin Watch - IFC Plans 20250522-Site" at bounding box center [348, 183] width 168 height 9
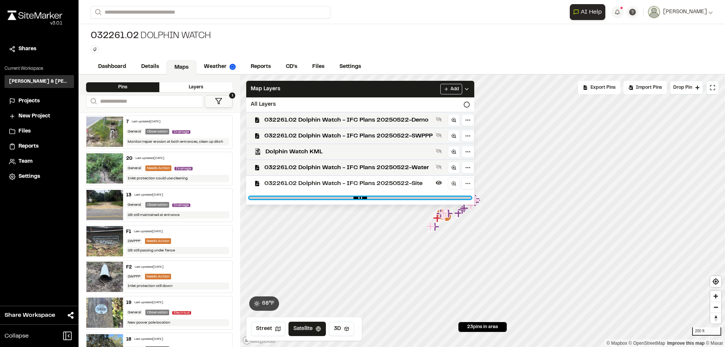
drag, startPoint x: 462, startPoint y: 197, endPoint x: 395, endPoint y: 195, distance: 67.6
type input "****"
click at [395, 197] on input "range" at bounding box center [360, 198] width 222 height 2
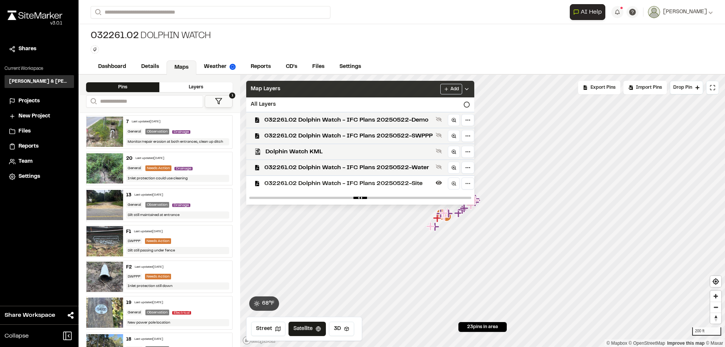
click at [366, 91] on div "Map Layers Add" at bounding box center [360, 89] width 228 height 17
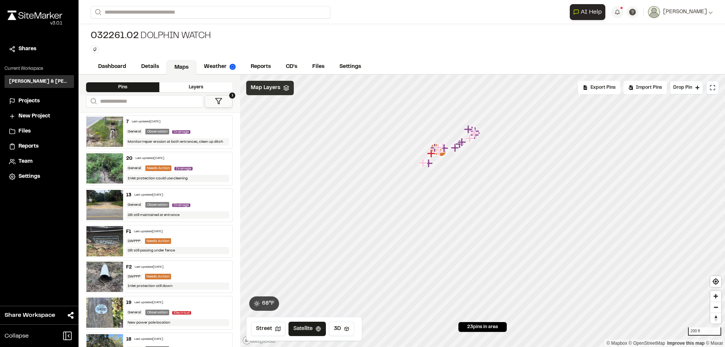
click at [275, 85] on span "Map Layers" at bounding box center [265, 88] width 29 height 8
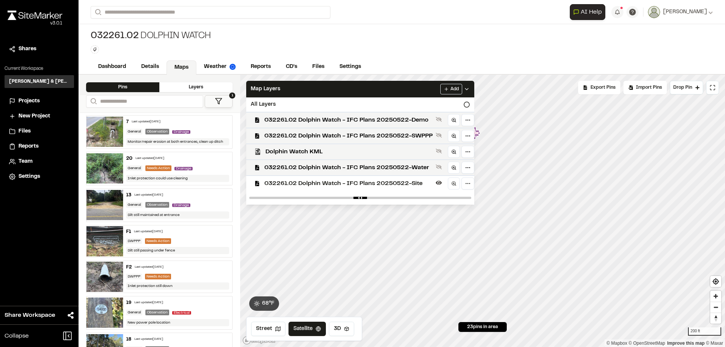
click at [21, 102] on span "Projects" at bounding box center [28, 101] width 21 height 8
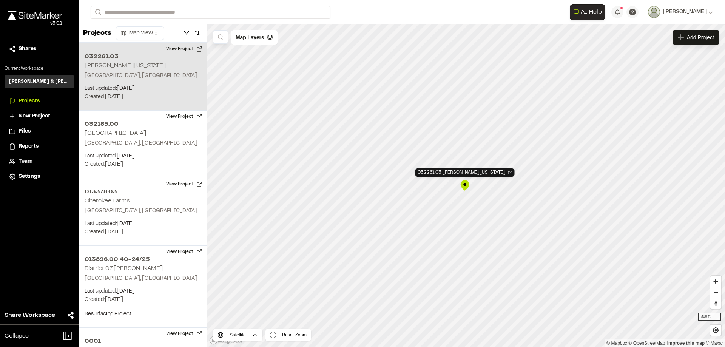
scroll to position [956, 0]
click at [465, 186] on div "032261.03 [PERSON_NAME][US_STATE]" at bounding box center [465, 185] width 11 height 11
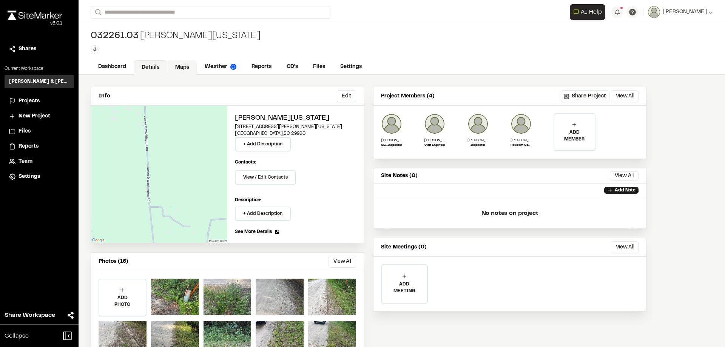
click at [187, 68] on link "Maps" at bounding box center [182, 67] width 30 height 14
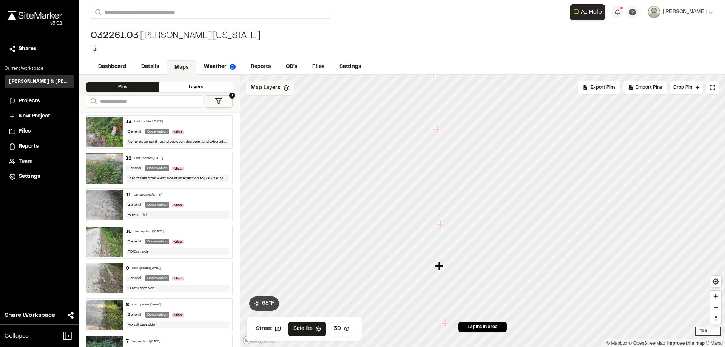
click at [280, 88] on div "Map Layers" at bounding box center [270, 88] width 48 height 14
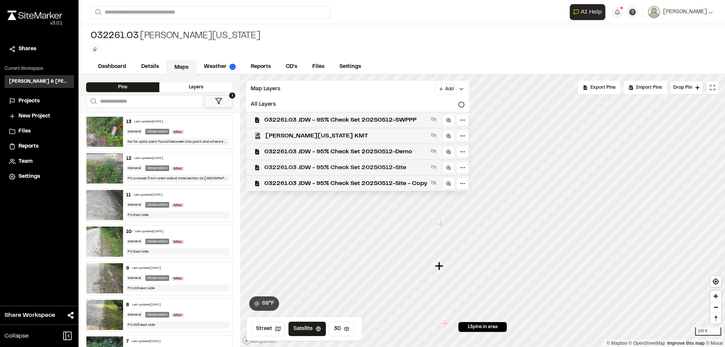
click at [363, 165] on span "032261.03 JDW - 95% Check Set 20250512-Site" at bounding box center [345, 167] width 163 height 9
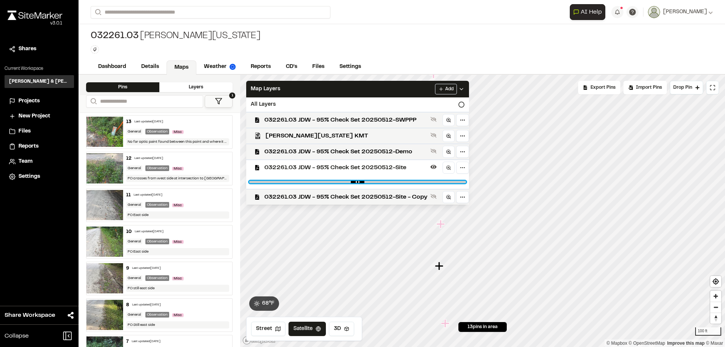
drag, startPoint x: 462, startPoint y: 182, endPoint x: 412, endPoint y: 181, distance: 50.6
type input "****"
click at [412, 181] on input "range" at bounding box center [357, 182] width 217 height 2
click at [374, 194] on span "032261.03 JDW - 95% Check Set 20250512-Site - Copy" at bounding box center [345, 196] width 163 height 9
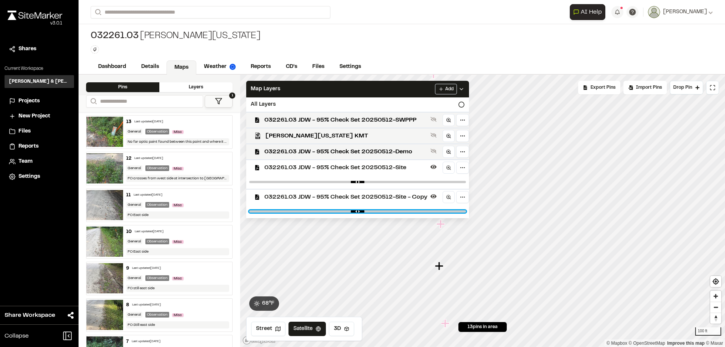
drag, startPoint x: 461, startPoint y: 212, endPoint x: 411, endPoint y: 209, distance: 50.3
type input "****"
click at [411, 210] on input "range" at bounding box center [357, 211] width 217 height 2
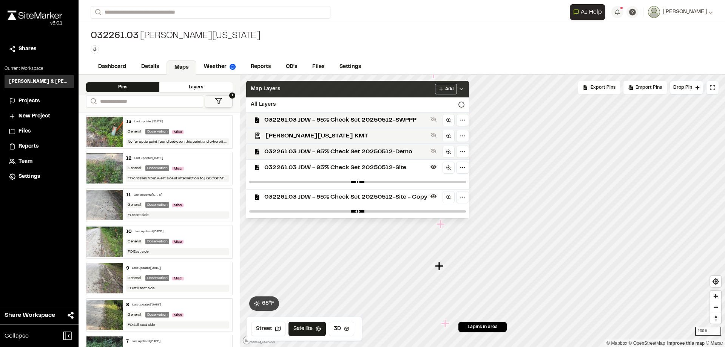
click at [391, 88] on div "Map Layers Add" at bounding box center [357, 89] width 223 height 17
